Goal: Transaction & Acquisition: Purchase product/service

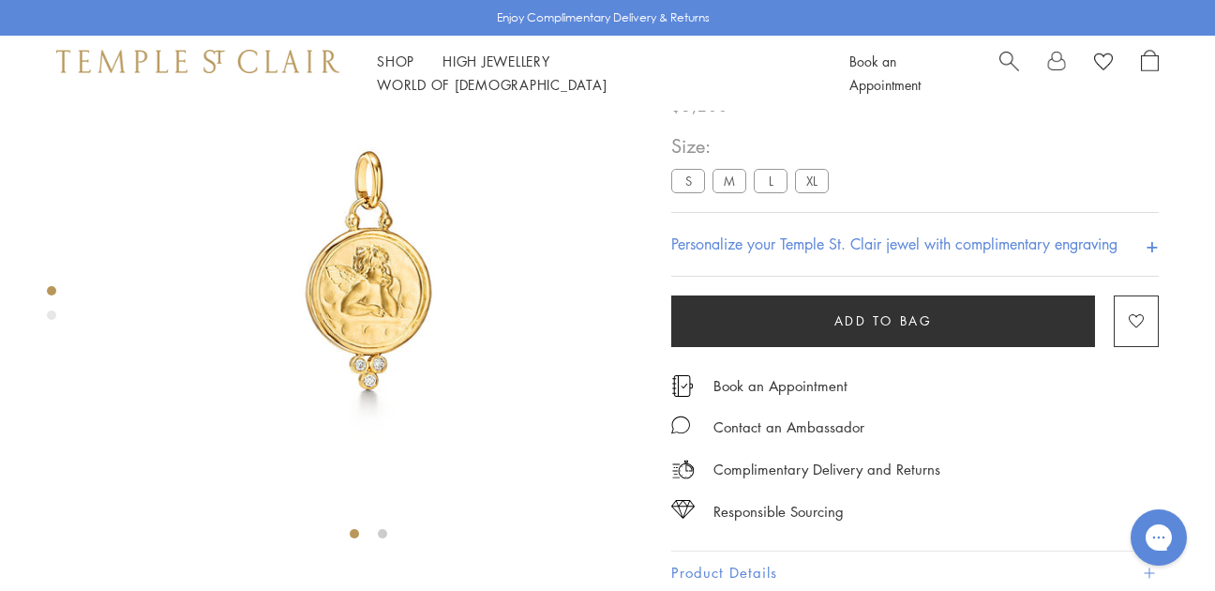
click at [732, 188] on label "M" at bounding box center [730, 180] width 34 height 23
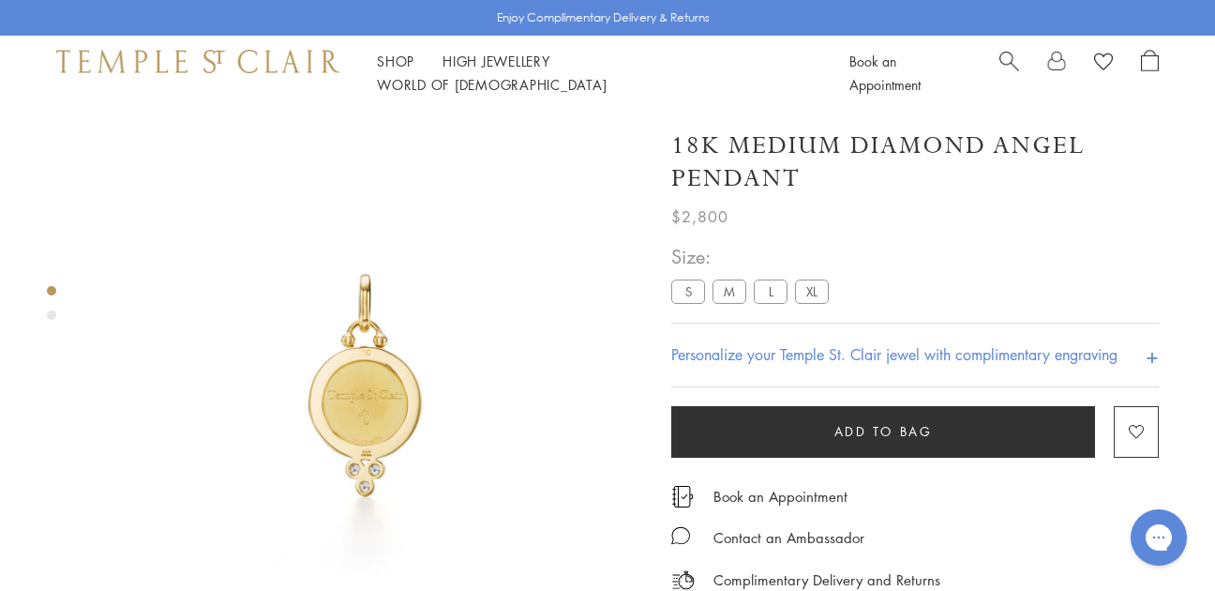
click at [689, 297] on label "S" at bounding box center [688, 290] width 34 height 23
